Goal: Transaction & Acquisition: Purchase product/service

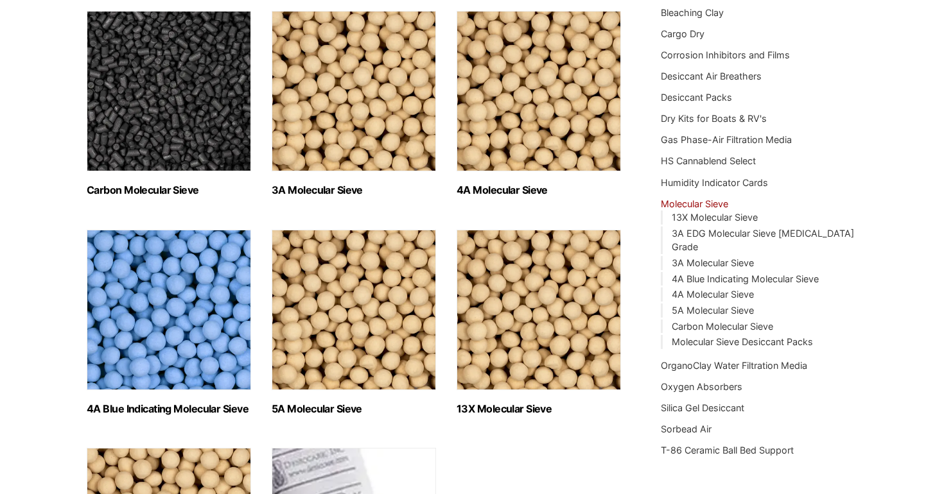
scroll to position [202, 0]
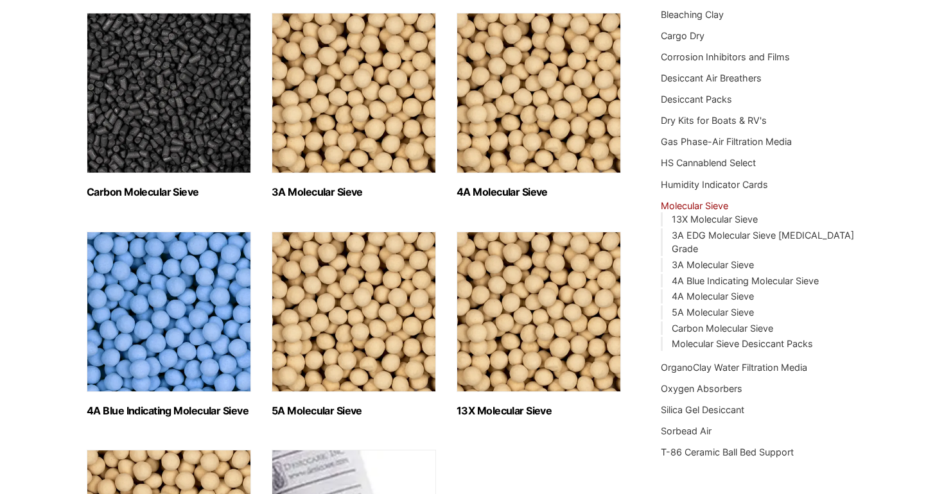
click at [548, 139] on img "Visit product category 4A Molecular Sieve" at bounding box center [538, 93] width 164 height 161
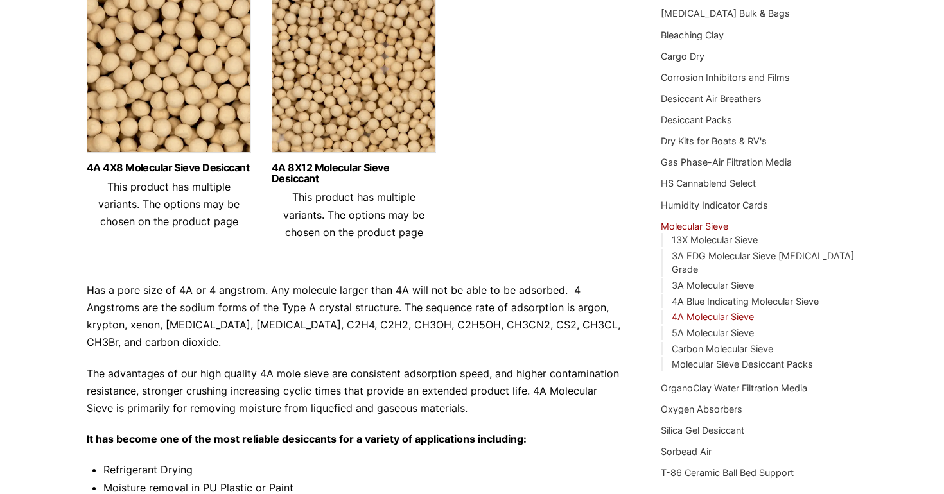
scroll to position [181, 0]
click at [268, 315] on p "Has a pore size of 4A or 4 angstrom. Any molecule larger than 4A will not be ab…" at bounding box center [354, 317] width 535 height 70
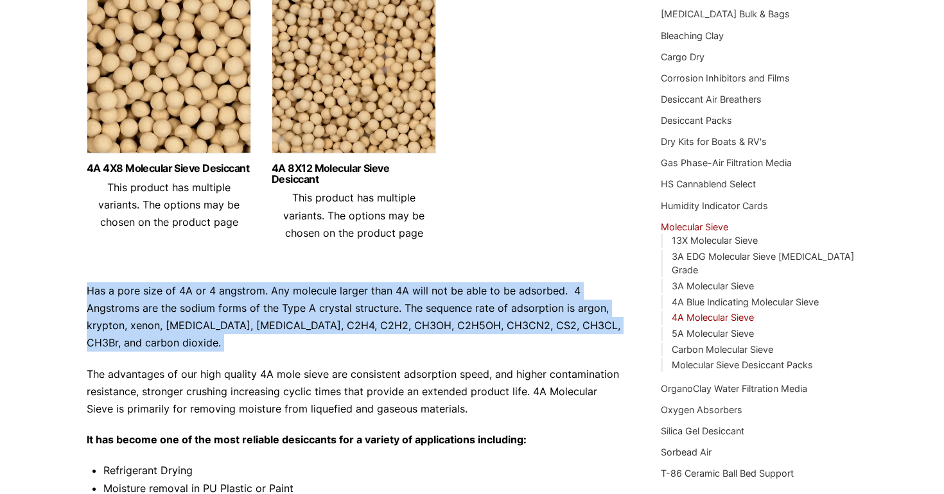
click at [304, 303] on p "Has a pore size of 4A or 4 angstrom. Any molecule larger than 4A will not be ab…" at bounding box center [354, 317] width 535 height 70
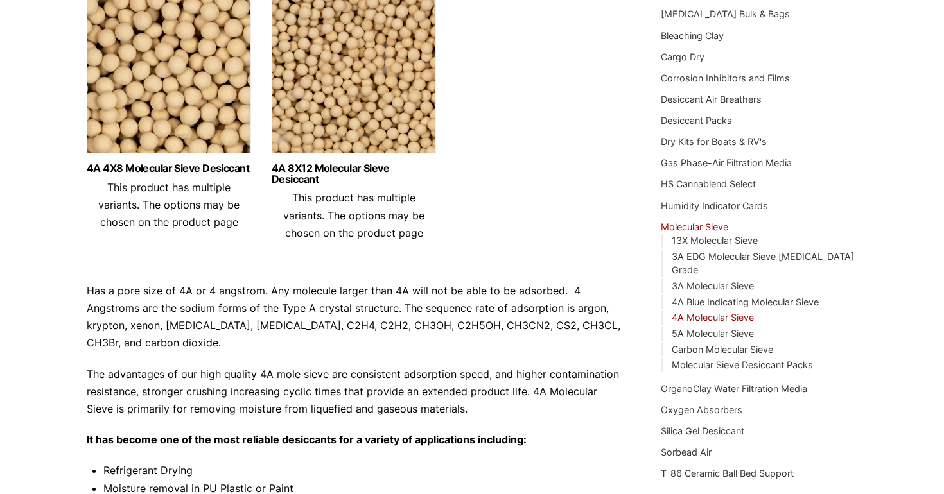
click at [304, 303] on p "Has a pore size of 4A or 4 angstrom. Any molecule larger than 4A will not be ab…" at bounding box center [354, 317] width 535 height 70
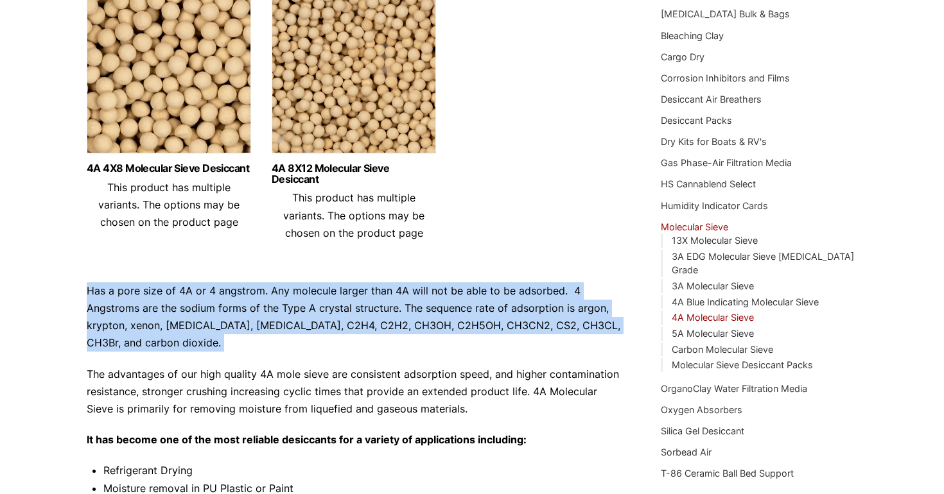
click at [266, 309] on p "Has a pore size of 4A or 4 angstrom. Any molecule larger than 4A will not be ab…" at bounding box center [354, 317] width 535 height 70
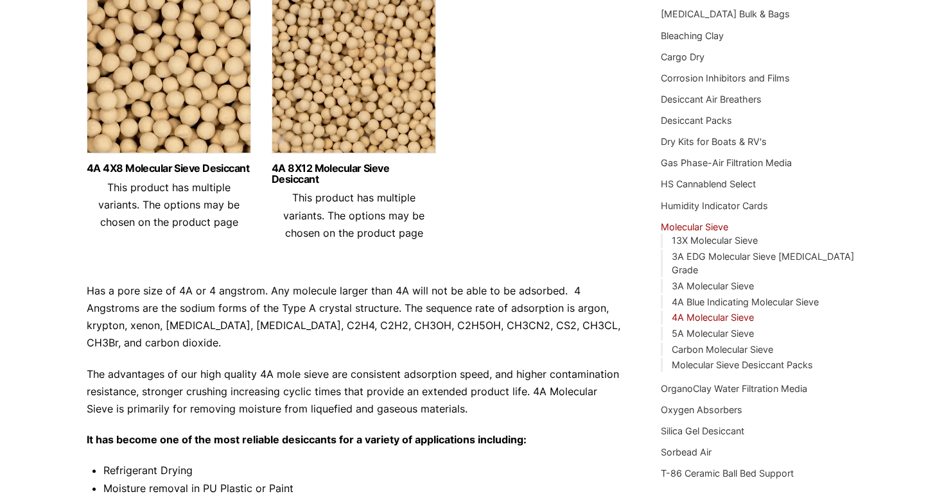
click at [266, 309] on p "Has a pore size of 4A or 4 angstrom. Any molecule larger than 4A will not be ab…" at bounding box center [354, 317] width 535 height 70
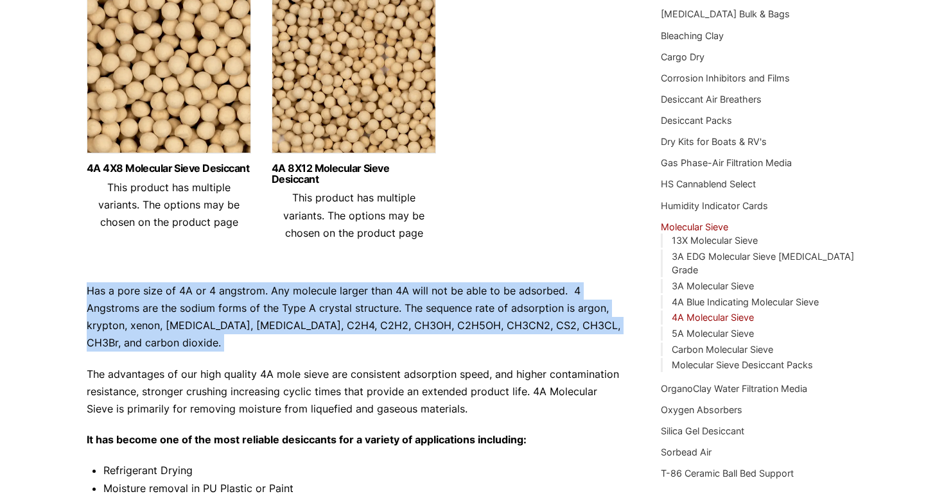
click at [295, 309] on p "Has a pore size of 4A or 4 angstrom. Any molecule larger than 4A will not be ab…" at bounding box center [354, 317] width 535 height 70
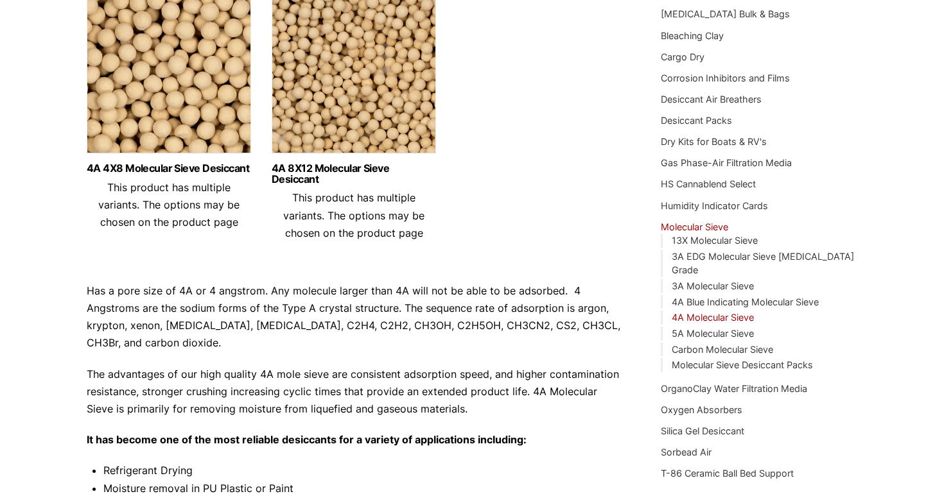
click at [295, 309] on p "Has a pore size of 4A or 4 angstrom. Any molecule larger than 4A will not be ab…" at bounding box center [354, 317] width 535 height 70
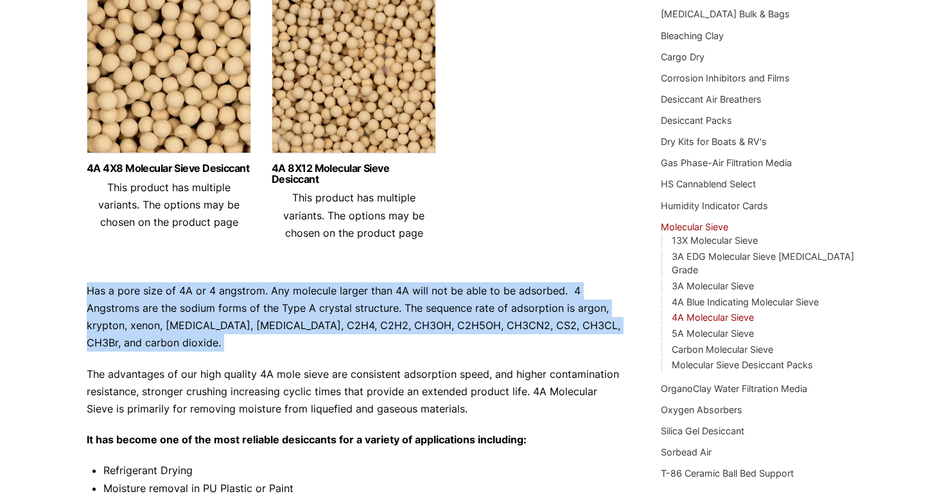
click at [257, 315] on p "Has a pore size of 4A or 4 angstrom. Any molecule larger than 4A will not be ab…" at bounding box center [354, 317] width 535 height 70
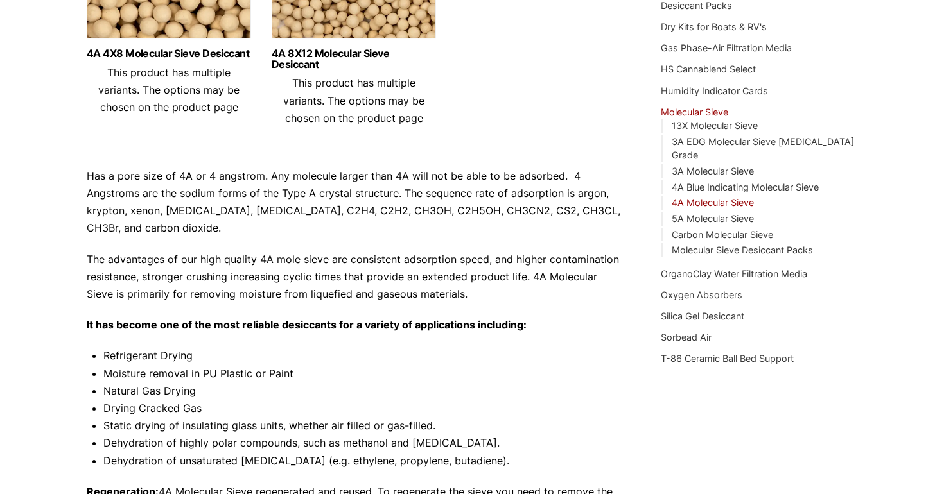
scroll to position [306, 0]
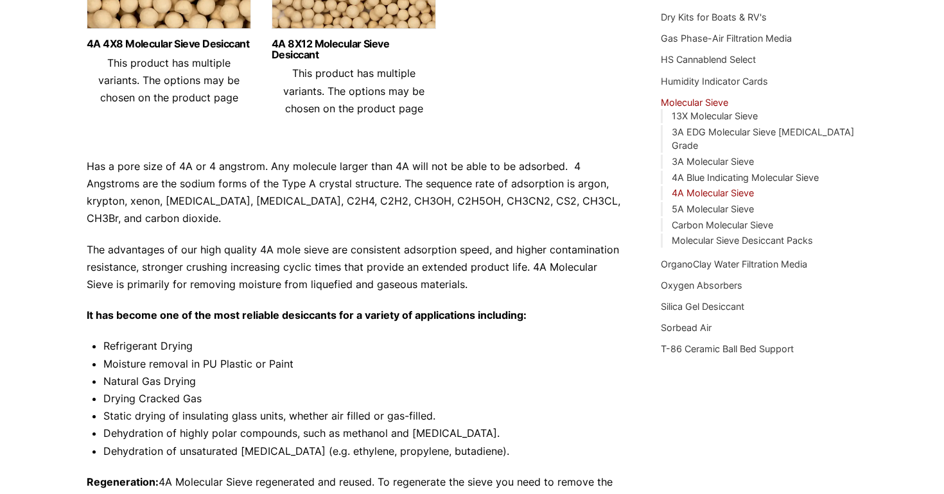
click at [277, 268] on p "The advantages of our high quality 4A mole sieve are consistent adsorption spee…" at bounding box center [354, 267] width 535 height 53
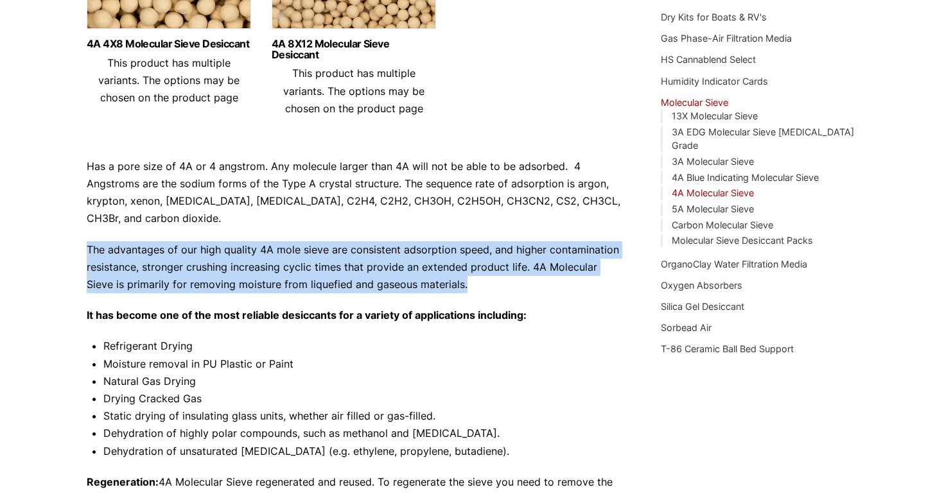
click at [254, 266] on p "The advantages of our high quality 4A mole sieve are consistent adsorption spee…" at bounding box center [354, 267] width 535 height 53
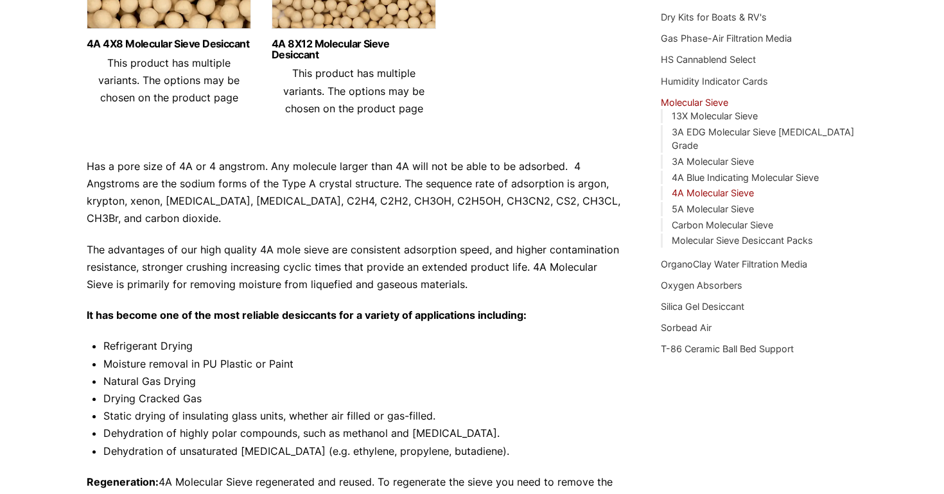
click at [254, 266] on p "The advantages of our high quality 4A mole sieve are consistent adsorption spee…" at bounding box center [354, 267] width 535 height 53
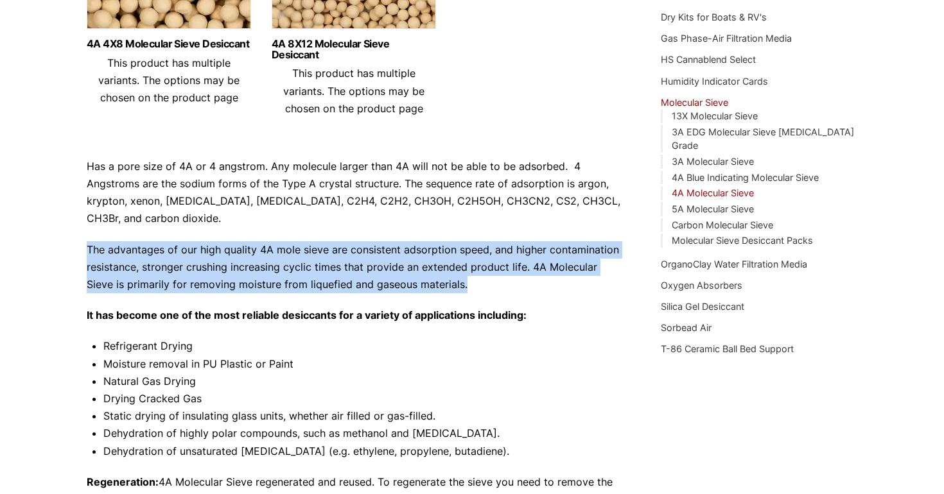
click at [224, 268] on p "The advantages of our high quality 4A mole sieve are consistent adsorption spee…" at bounding box center [354, 267] width 535 height 53
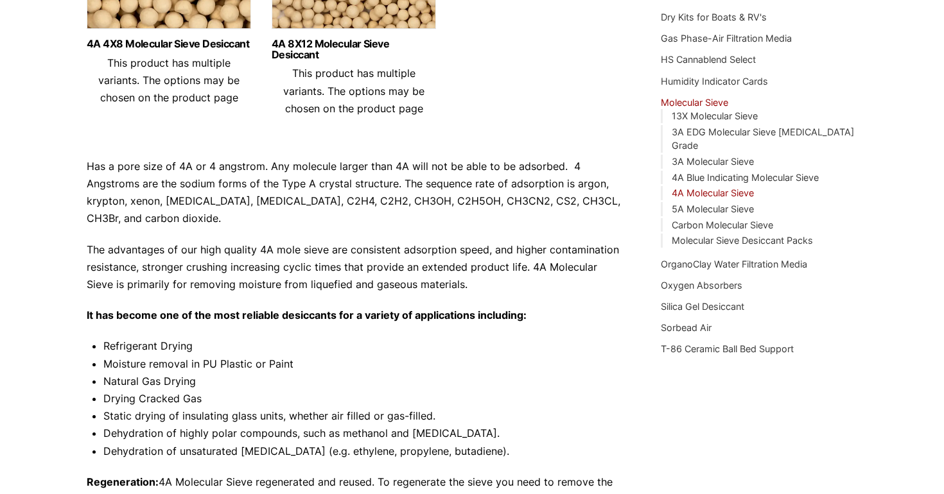
click at [224, 268] on p "The advantages of our high quality 4A mole sieve are consistent adsorption spee…" at bounding box center [354, 267] width 535 height 53
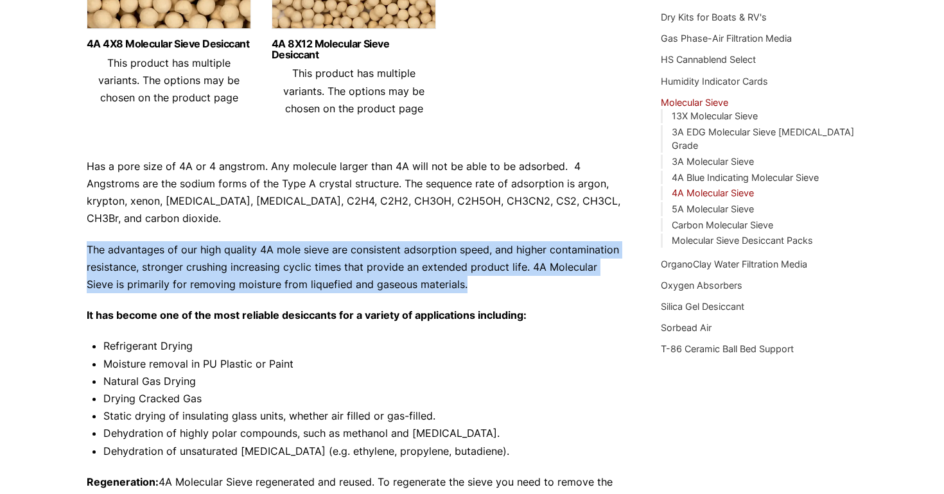
click at [267, 268] on p "The advantages of our high quality 4A mole sieve are consistent adsorption spee…" at bounding box center [354, 267] width 535 height 53
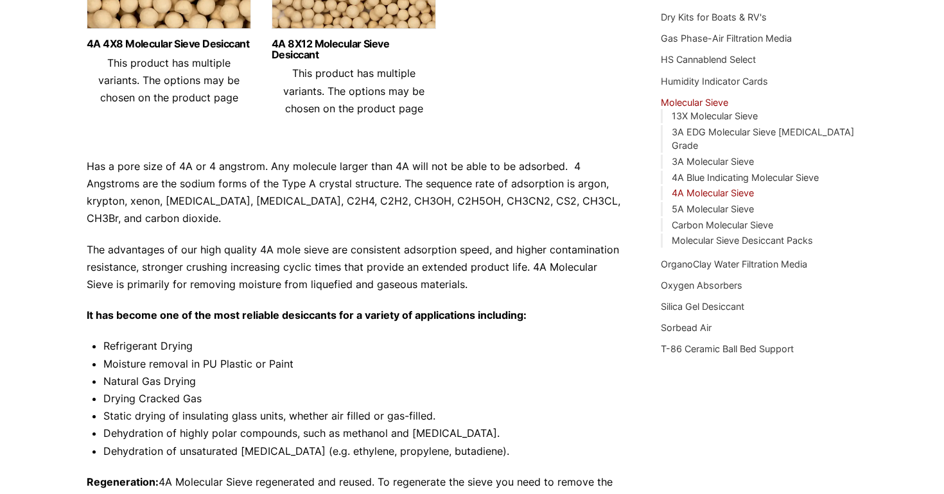
click at [267, 268] on p "The advantages of our high quality 4A mole sieve are consistent adsorption spee…" at bounding box center [354, 267] width 535 height 53
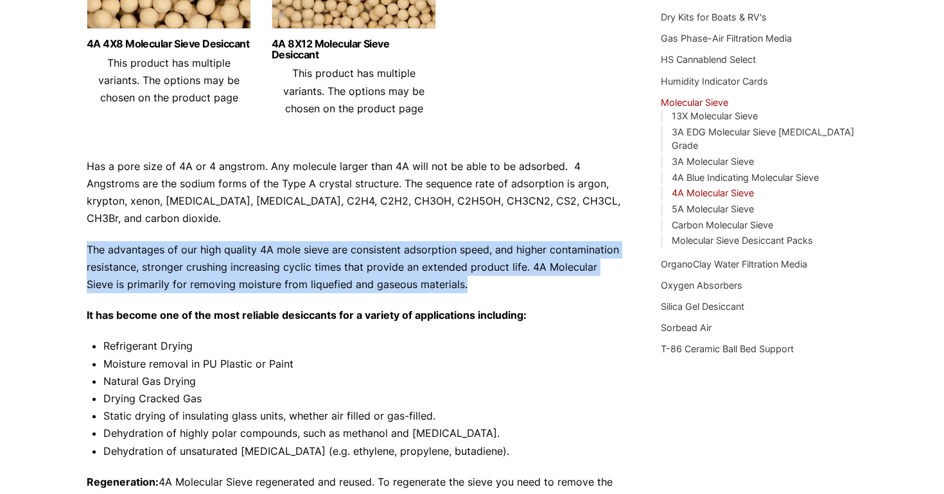
click at [238, 276] on p "The advantages of our high quality 4A mole sieve are consistent adsorption spee…" at bounding box center [354, 267] width 535 height 53
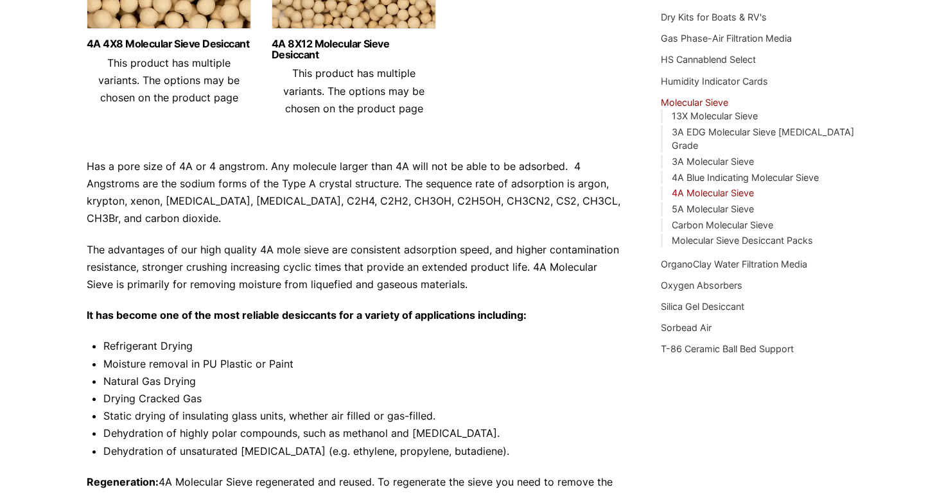
click at [238, 276] on p "The advantages of our high quality 4A mole sieve are consistent adsorption spee…" at bounding box center [354, 267] width 535 height 53
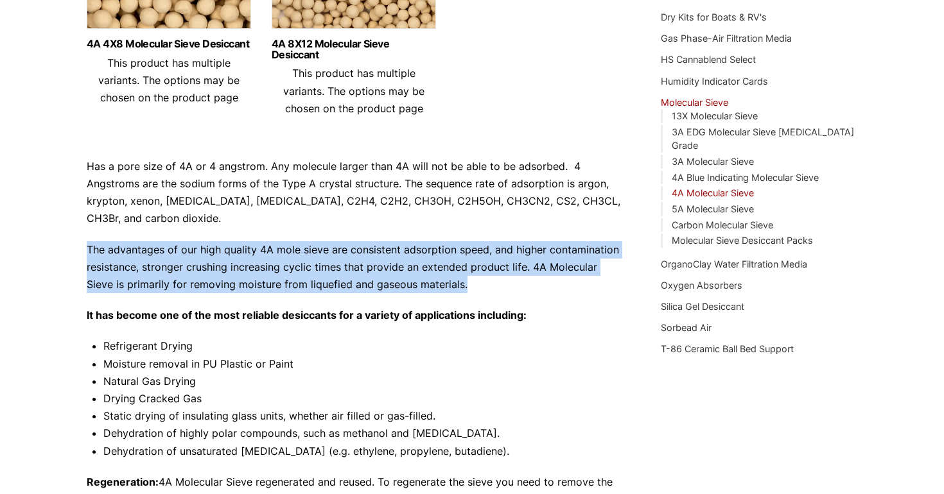
click at [252, 259] on p "The advantages of our high quality 4A mole sieve are consistent adsorption spee…" at bounding box center [354, 267] width 535 height 53
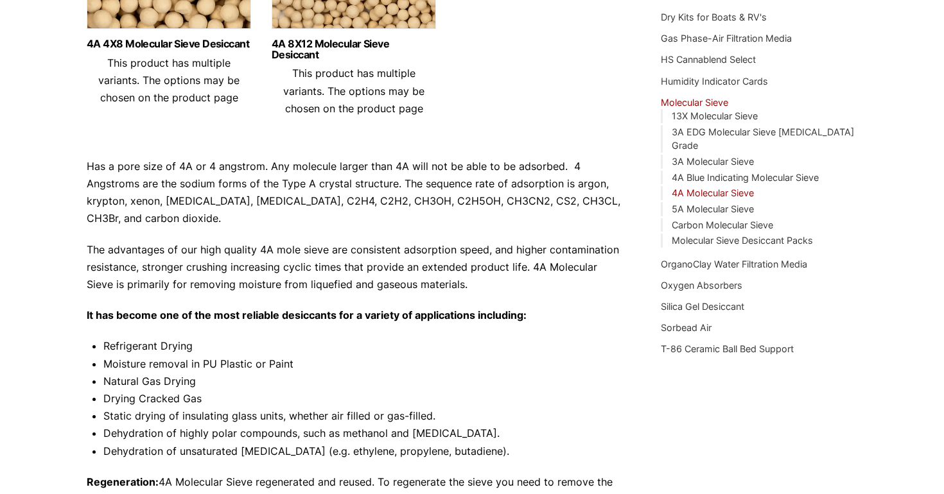
click at [252, 259] on p "The advantages of our high quality 4A mole sieve are consistent adsorption spee…" at bounding box center [354, 267] width 535 height 53
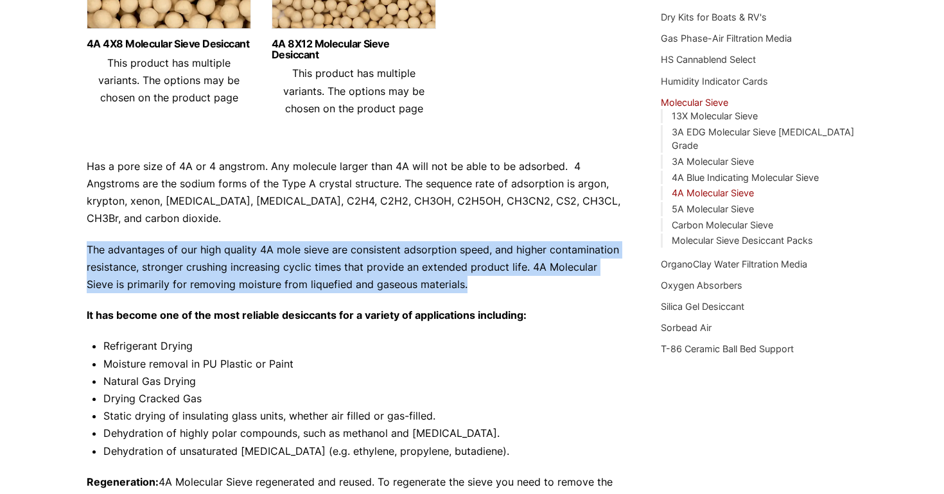
click at [232, 260] on p "The advantages of our high quality 4A mole sieve are consistent adsorption spee…" at bounding box center [354, 267] width 535 height 53
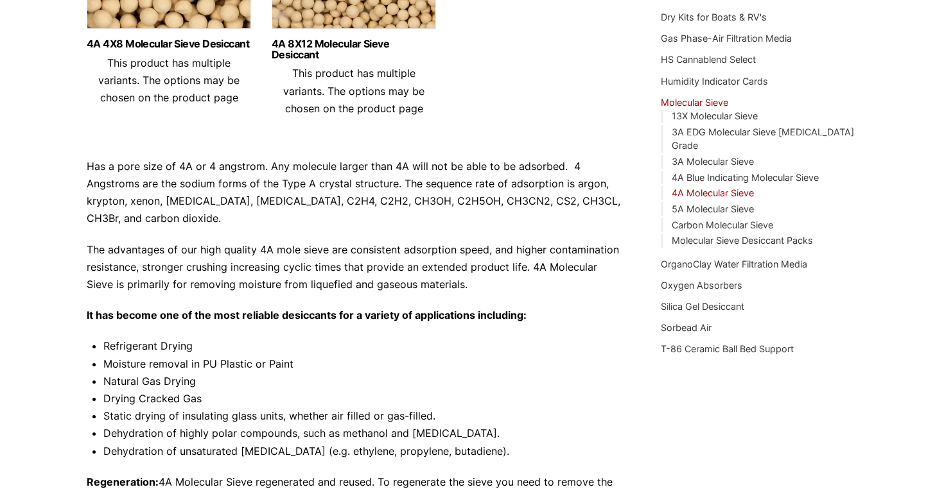
click at [232, 260] on p "The advantages of our high quality 4A mole sieve are consistent adsorption spee…" at bounding box center [354, 267] width 535 height 53
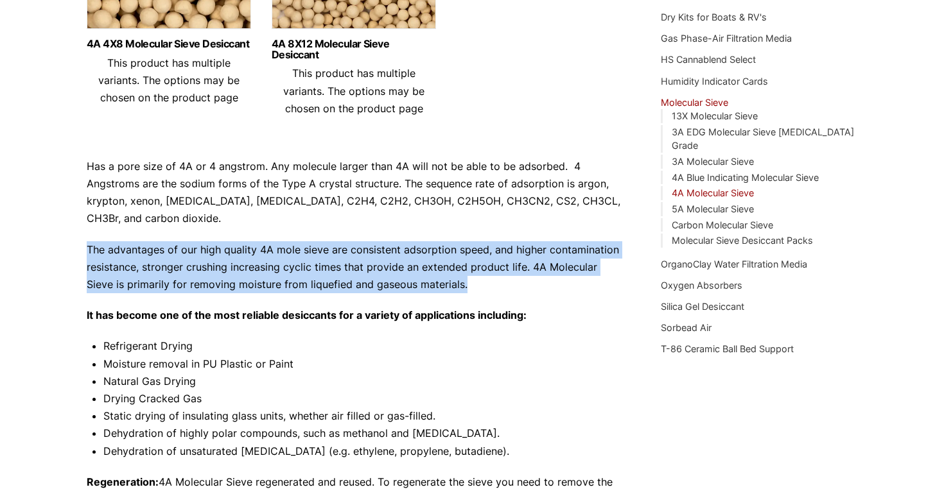
click at [263, 257] on p "The advantages of our high quality 4A mole sieve are consistent adsorption spee…" at bounding box center [354, 267] width 535 height 53
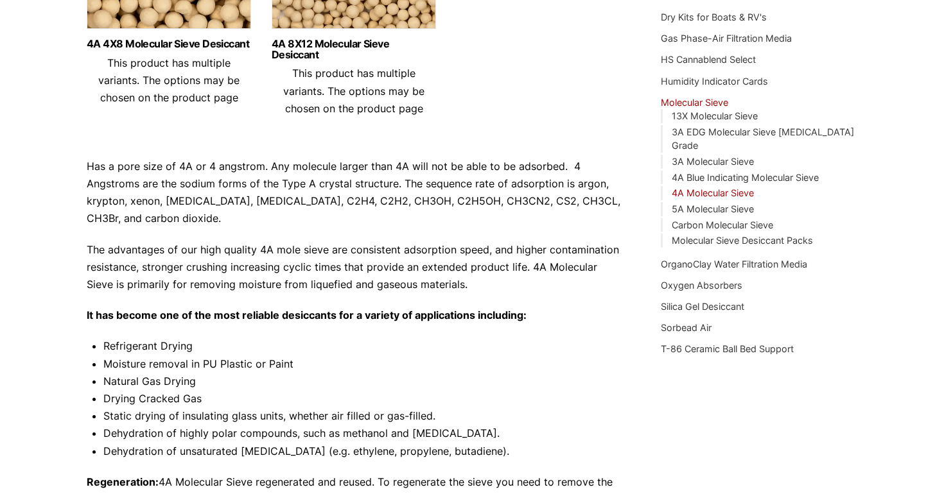
click at [263, 257] on p "The advantages of our high quality 4A mole sieve are consistent adsorption spee…" at bounding box center [354, 267] width 535 height 53
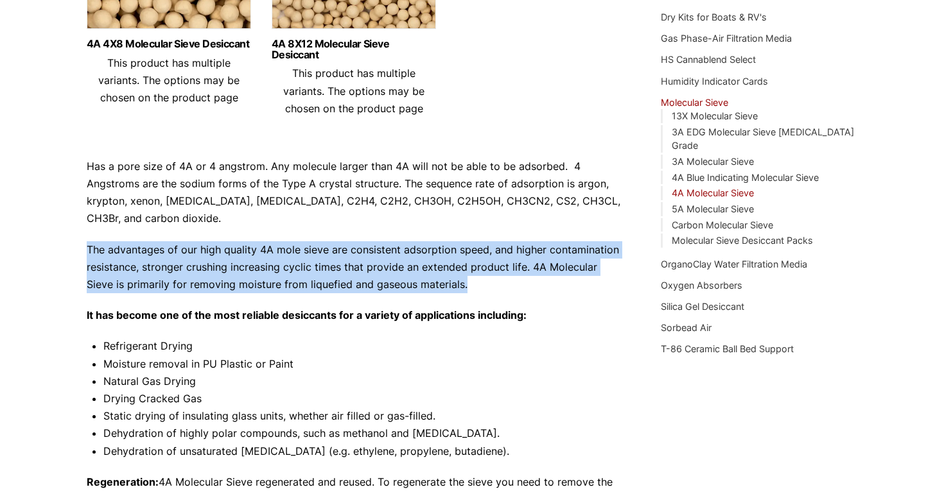
click at [233, 266] on p "The advantages of our high quality 4A mole sieve are consistent adsorption spee…" at bounding box center [354, 267] width 535 height 53
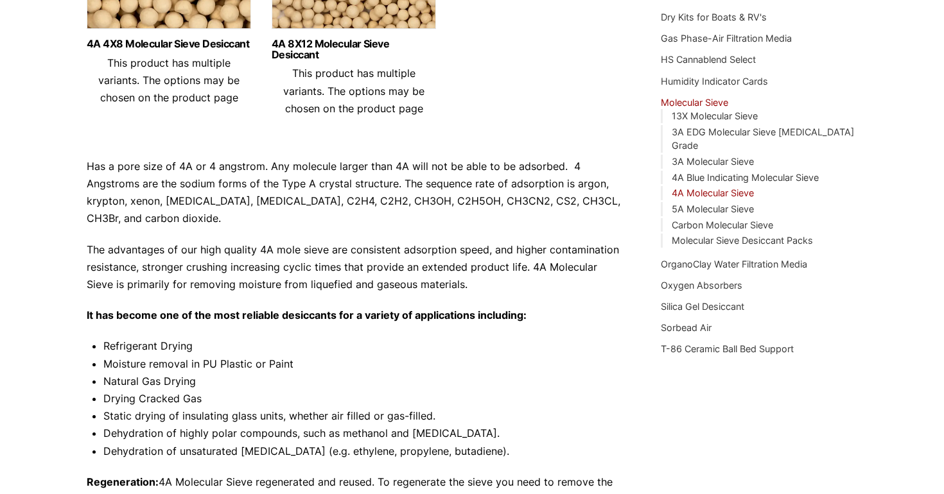
click at [233, 266] on p "The advantages of our high quality 4A mole sieve are consistent adsorption spee…" at bounding box center [354, 267] width 535 height 53
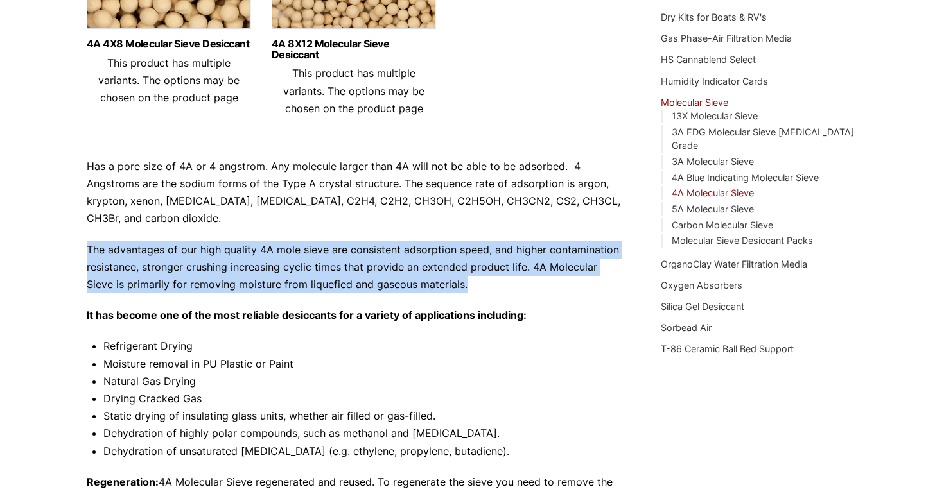
click at [225, 311] on strong "It has become one of the most reliable desiccants for a variety of applications…" at bounding box center [307, 315] width 440 height 13
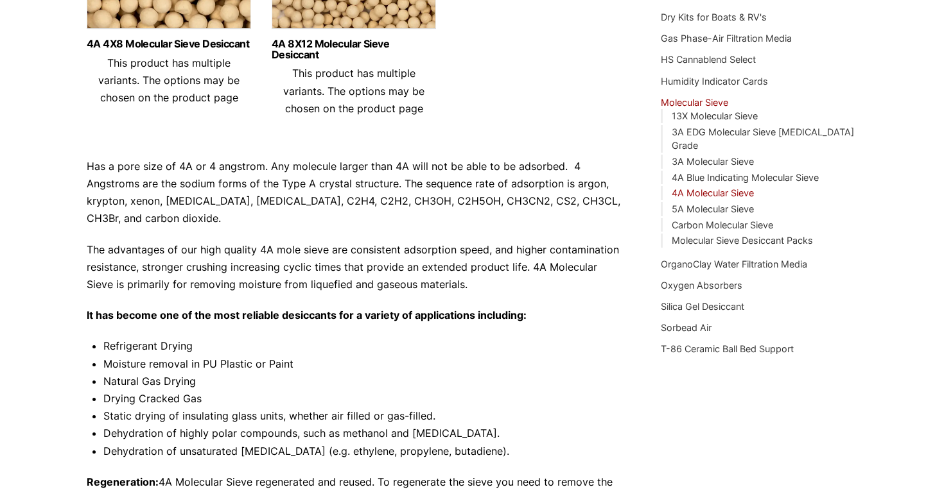
click at [225, 311] on strong "It has become one of the most reliable desiccants for a variety of applications…" at bounding box center [307, 315] width 440 height 13
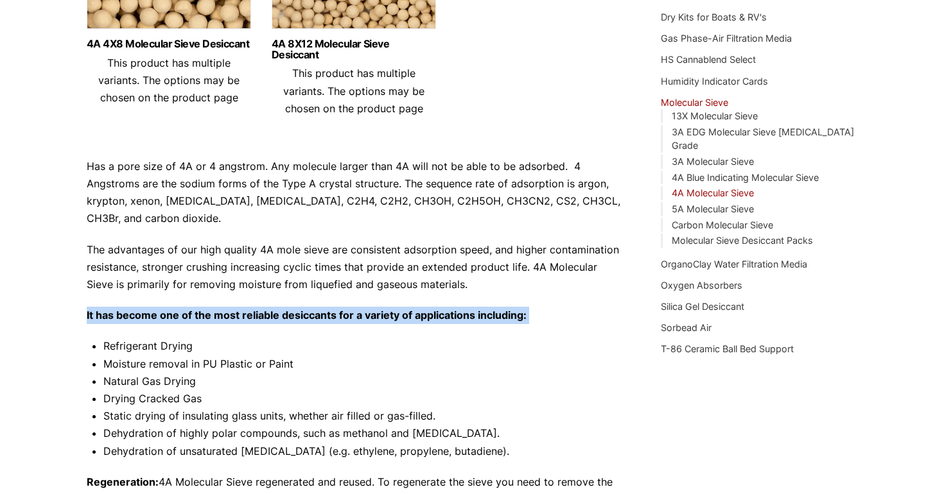
click at [180, 361] on li "Moisture removal in PU Plastic or Paint" at bounding box center [362, 364] width 519 height 17
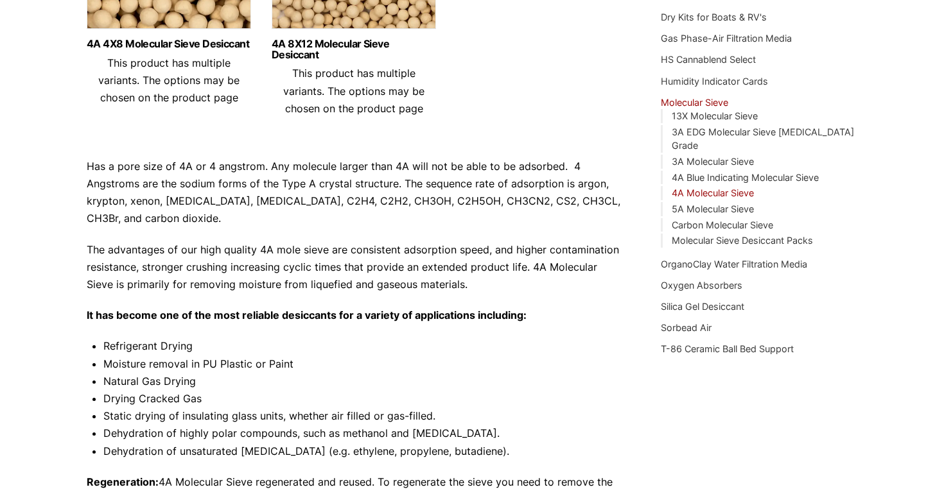
click at [180, 361] on li "Moisture removal in PU Plastic or Paint" at bounding box center [362, 364] width 519 height 17
click at [150, 358] on li "Moisture removal in PU Plastic or Paint" at bounding box center [362, 364] width 519 height 17
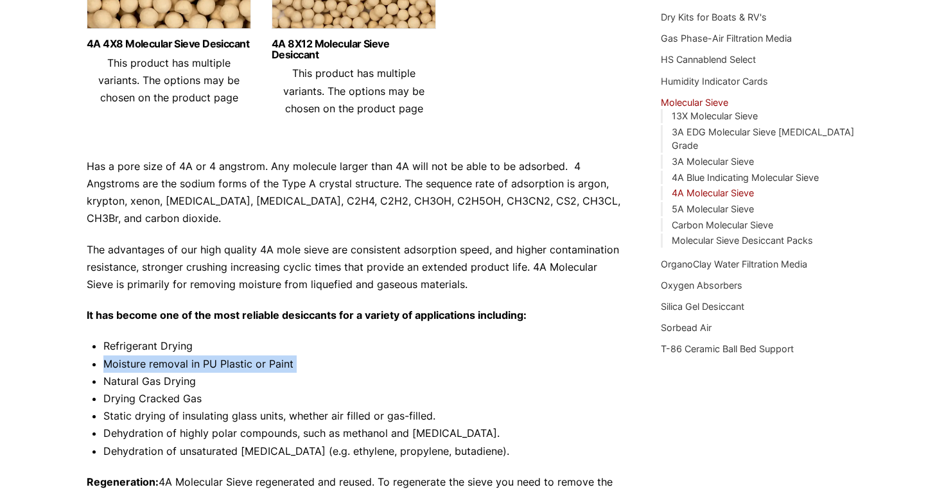
click at [153, 375] on li "Natural Gas Drying" at bounding box center [362, 381] width 519 height 17
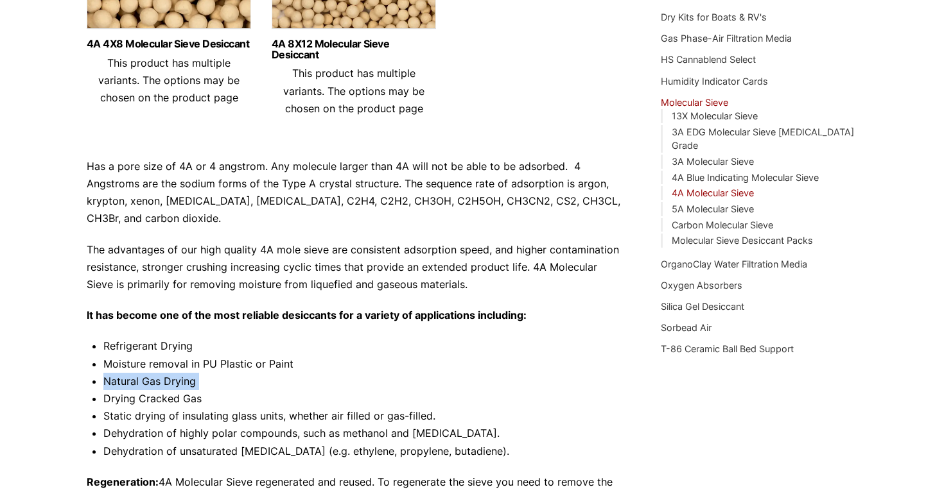
click at [158, 363] on li "Moisture removal in PU Plastic or Paint" at bounding box center [362, 364] width 519 height 17
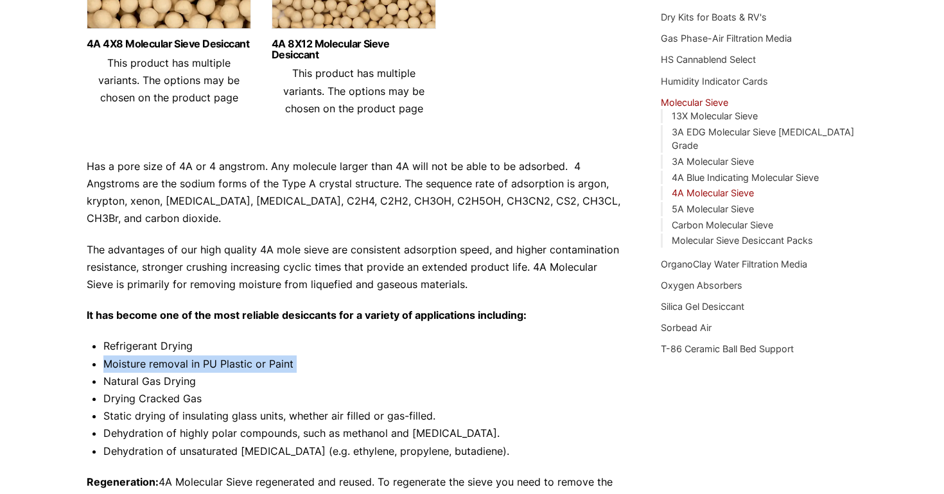
click at [165, 380] on li "Natural Gas Drying" at bounding box center [362, 381] width 519 height 17
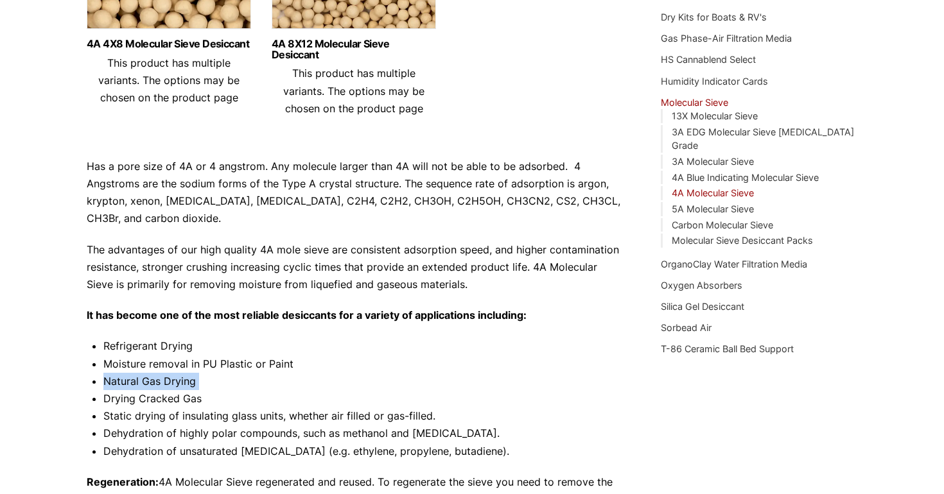
click at [166, 406] on li "Drying Cracked Gas" at bounding box center [362, 398] width 519 height 17
click at [167, 431] on li "Dehydration of highly polar compounds, such as methanol and [MEDICAL_DATA]." at bounding box center [362, 433] width 519 height 17
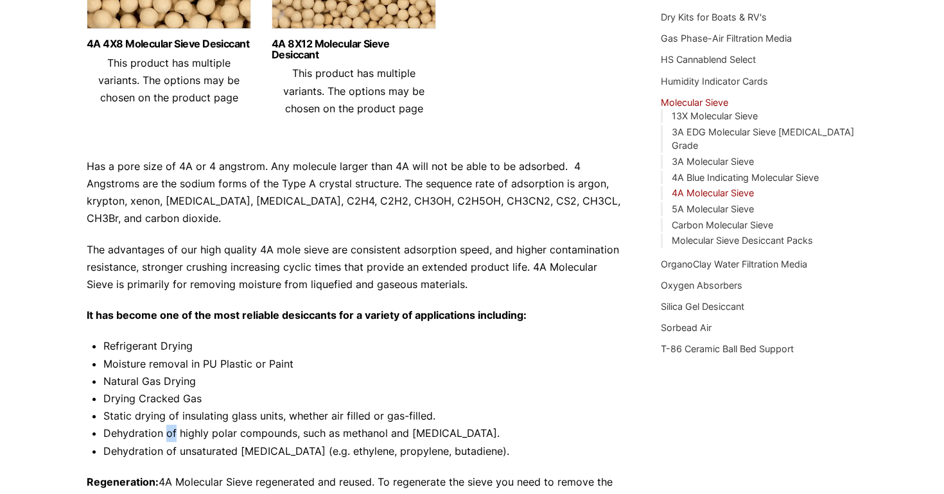
click at [167, 431] on li "Dehydration of highly polar compounds, such as methanol and [MEDICAL_DATA]." at bounding box center [362, 433] width 519 height 17
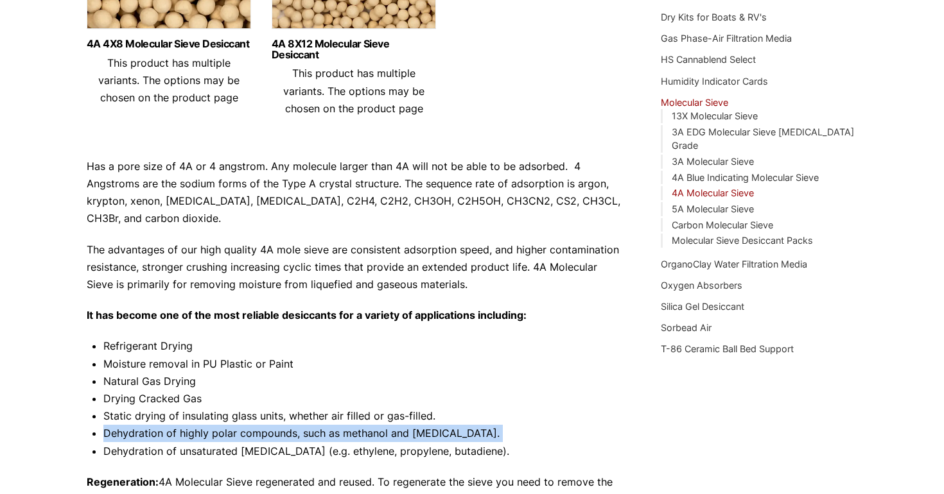
click at [171, 416] on li "Static drying of insulating glass units, whether air filled or gas-filled." at bounding box center [362, 416] width 519 height 17
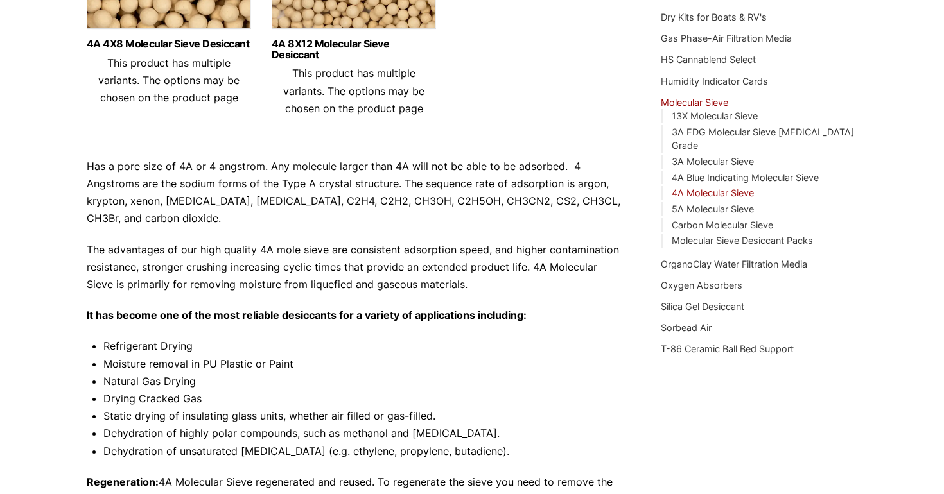
click at [171, 416] on li "Static drying of insulating glass units, whether air filled or gas-filled." at bounding box center [362, 416] width 519 height 17
click at [187, 443] on li "Dehydration of unsaturated [MEDICAL_DATA] (e.g. ethylene, propylene, butadiene)." at bounding box center [362, 451] width 519 height 17
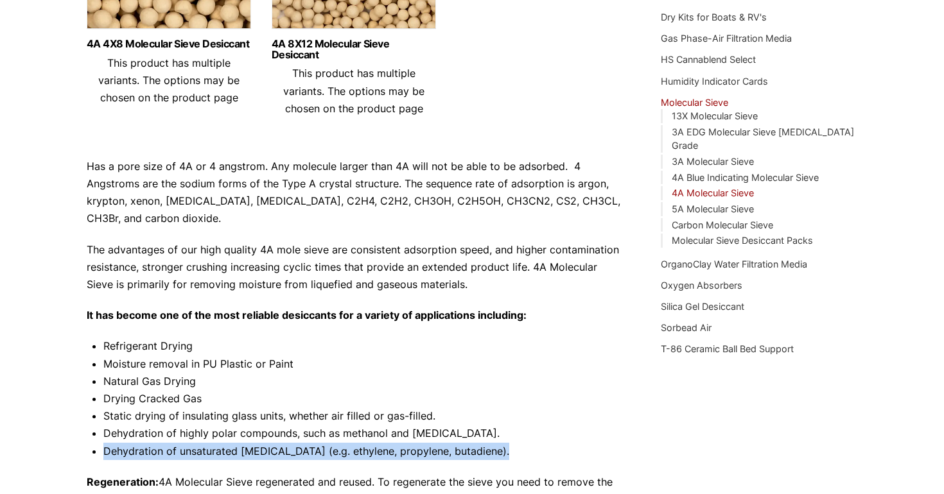
click at [195, 437] on li "Dehydration of highly polar compounds, such as methanol and [MEDICAL_DATA]." at bounding box center [362, 433] width 519 height 17
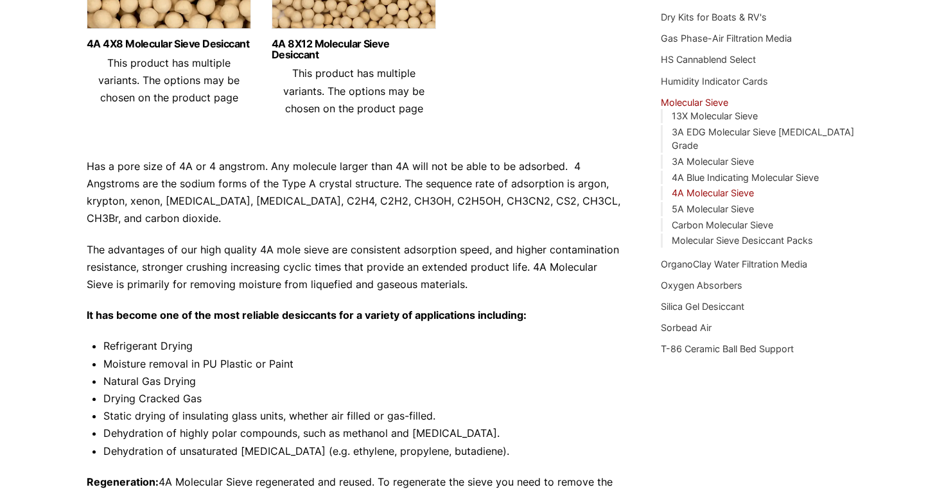
click at [195, 437] on li "Dehydration of highly polar compounds, such as methanol and [MEDICAL_DATA]." at bounding box center [362, 433] width 519 height 17
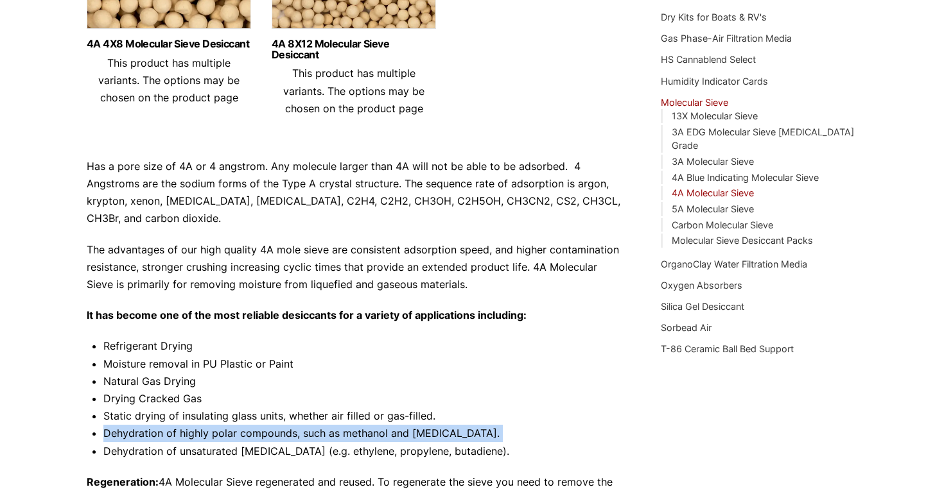
click at [173, 437] on li "Dehydration of highly polar compounds, such as methanol and [MEDICAL_DATA]." at bounding box center [362, 433] width 519 height 17
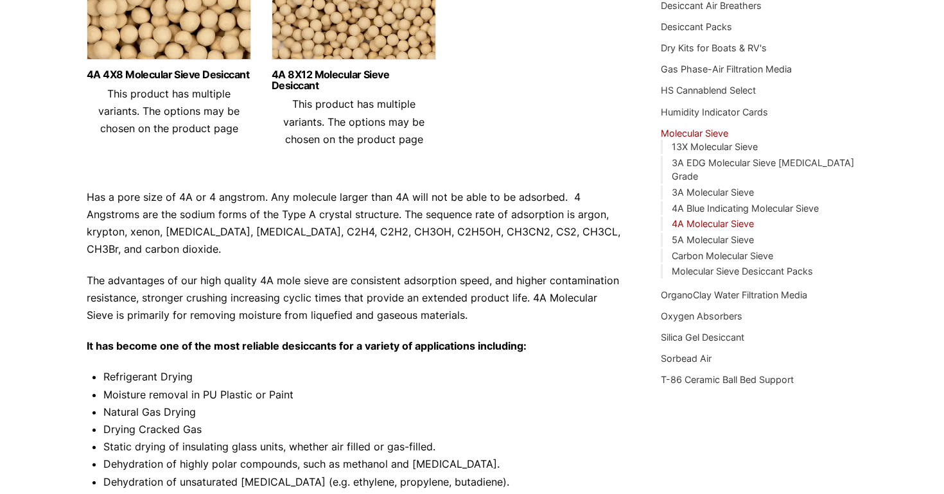
scroll to position [0, 0]
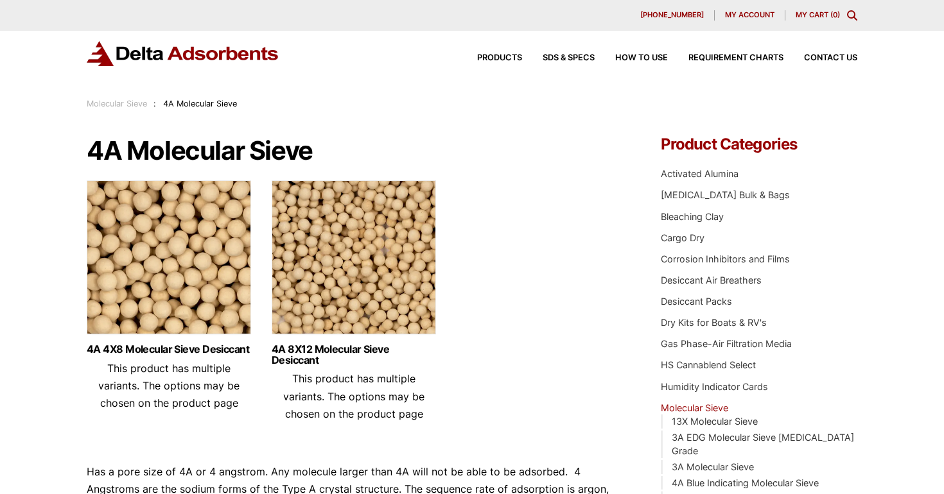
click at [325, 279] on img at bounding box center [354, 260] width 164 height 161
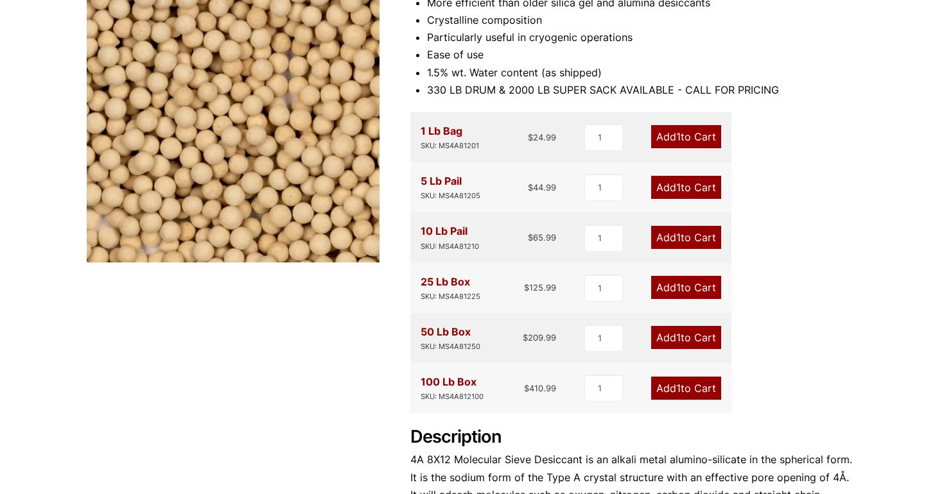
scroll to position [243, 0]
